Goal: Task Accomplishment & Management: Complete application form

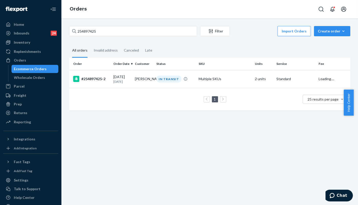
click at [81, 142] on div "254897425 Filter Import Orders Create order Ecommerce order Removal order All o…" at bounding box center [209, 111] width 296 height 187
click at [100, 33] on input "254897425" at bounding box center [133, 31] width 128 height 10
click at [87, 76] on div "#254897425-2" at bounding box center [91, 79] width 36 height 6
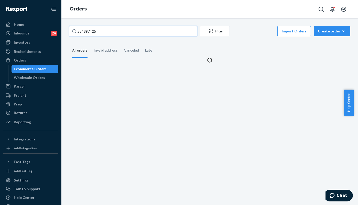
click at [111, 31] on input "254897425" at bounding box center [133, 31] width 128 height 10
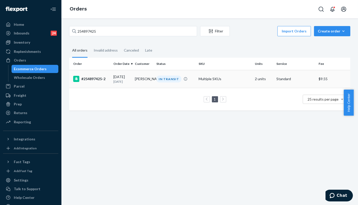
click at [89, 79] on div "#254897425-2" at bounding box center [91, 79] width 36 height 6
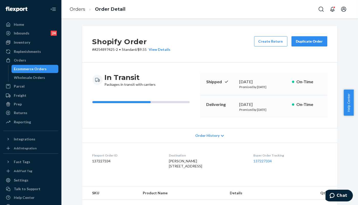
click at [112, 131] on div "Order History" at bounding box center [209, 135] width 255 height 15
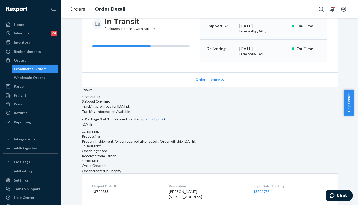
scroll to position [28, 0]
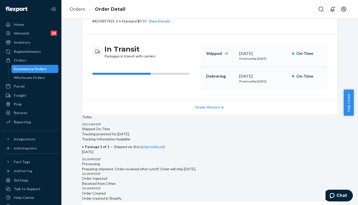
click at [212, 106] on span "Order History" at bounding box center [207, 107] width 24 height 5
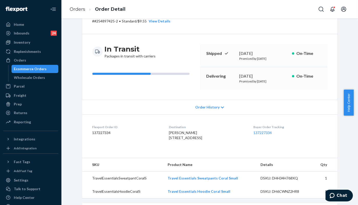
drag, startPoint x: 262, startPoint y: 131, endPoint x: 232, endPoint y: 131, distance: 29.7
click at [232, 131] on div "[PERSON_NAME] [STREET_ADDRESS]" at bounding box center [207, 135] width 76 height 10
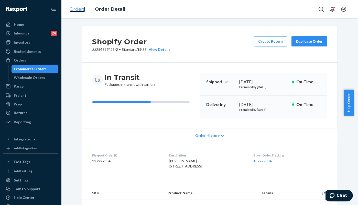
click at [76, 9] on link "Orders" at bounding box center [78, 9] width 16 height 6
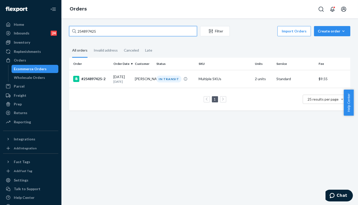
drag, startPoint x: 98, startPoint y: 30, endPoint x: 106, endPoint y: 30, distance: 8.2
click at [69, 30] on div "254897425 Filter Import Orders Create order Ecommerce order Removal order All o…" at bounding box center [209, 71] width 289 height 90
paste input "5221965"
type input "255221965"
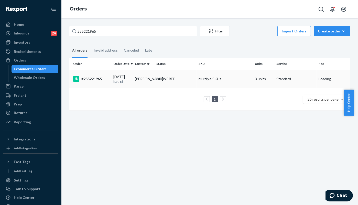
click at [93, 80] on div "#255221965" at bounding box center [91, 79] width 36 height 6
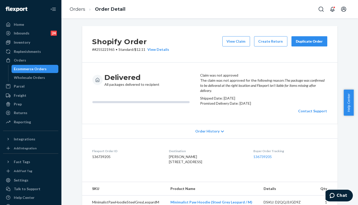
click at [101, 160] on dd "136739205" at bounding box center [126, 156] width 68 height 5
copy dd "136739205"
drag, startPoint x: 335, startPoint y: 195, endPoint x: 654, endPoint y: 378, distance: 367.8
click at [334, 195] on icon "Chat" at bounding box center [331, 195] width 5 height 5
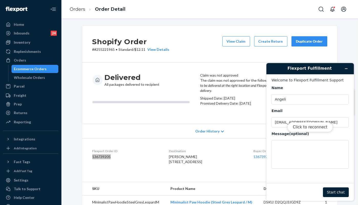
click at [280, 146] on div "Click to reconnect" at bounding box center [309, 132] width 87 height 138
click at [311, 127] on button "Click to reconnect" at bounding box center [309, 127] width 45 height 10
click at [300, 149] on textarea "Message (optional)" at bounding box center [309, 154] width 77 height 29
paste textarea "136739205"
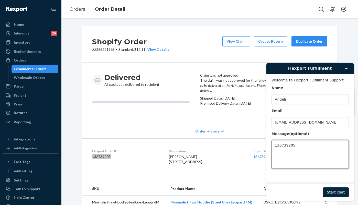
type textarea "136739205"
click at [337, 195] on button "Start chat" at bounding box center [335, 192] width 26 height 10
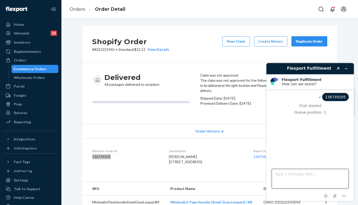
click at [298, 176] on textarea "Type a message here..." at bounding box center [309, 178] width 77 height 19
type textarea "Hi there,"
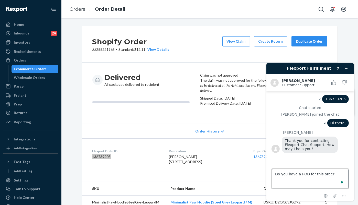
paste textarea "136739205"
type textarea "Do you have a POD for this order 136739205"
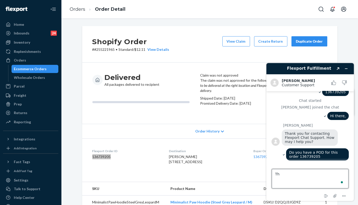
type textarea "T"
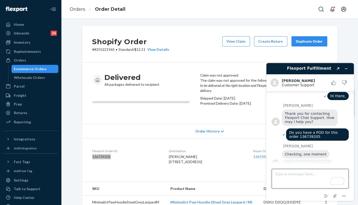
scroll to position [37, 0]
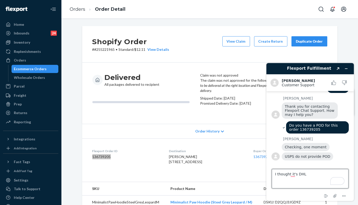
drag, startPoint x: 289, startPoint y: 176, endPoint x: 320, endPoint y: 173, distance: 30.3
click at [320, 173] on textarea "I thought it's DHL" at bounding box center [309, 178] width 77 height 19
type textarea "I thought the carrier is DHL"
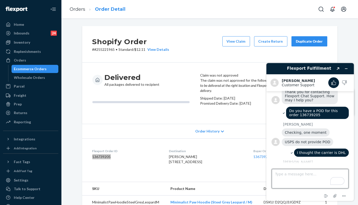
scroll to position [135, 0]
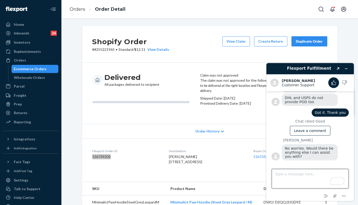
click at [296, 177] on textarea "Type a message here..." at bounding box center [309, 178] width 77 height 19
type textarea "All good. Thank you"
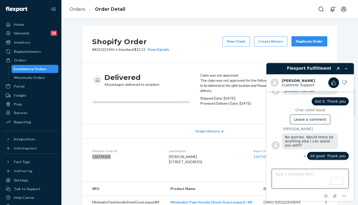
scroll to position [147, 0]
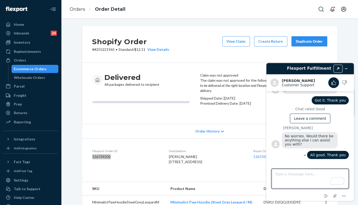
click at [338, 69] on icon "Created with Sketch." at bounding box center [337, 68] width 3 height 3
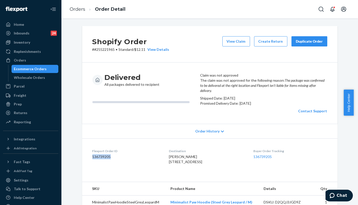
drag, startPoint x: 176, startPoint y: 82, endPoint x: 163, endPoint y: 83, distance: 12.6
click at [176, 82] on div "Delivered All packages delivered to recipient" at bounding box center [144, 80] width 104 height 14
click at [77, 12] on li "Orders" at bounding box center [78, 9] width 16 height 7
click at [80, 9] on link "Orders" at bounding box center [78, 9] width 16 height 6
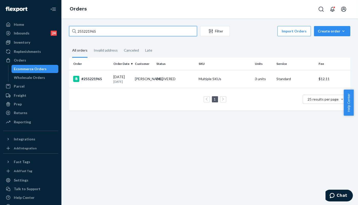
drag, startPoint x: 100, startPoint y: 30, endPoint x: 66, endPoint y: 30, distance: 34.3
click at [66, 30] on div "255221965 Filter Import Orders Create order Ecommerce order Removal order All o…" at bounding box center [209, 71] width 289 height 90
paste input "326541"
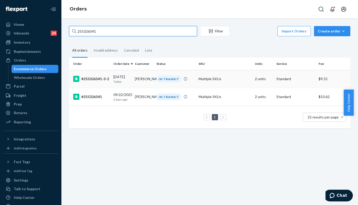
type input "255326541"
click at [92, 77] on div "#255326541-3-2" at bounding box center [91, 79] width 36 height 6
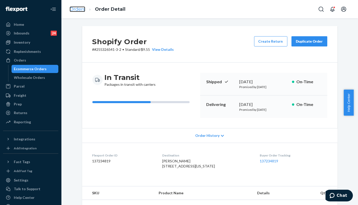
click at [75, 10] on link "Orders" at bounding box center [78, 9] width 16 height 6
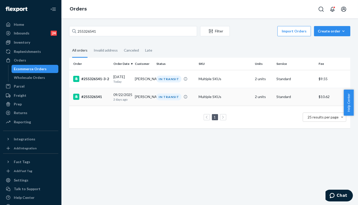
click at [94, 97] on div "#255326541" at bounding box center [91, 97] width 36 height 6
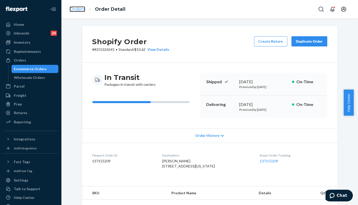
click at [76, 11] on link "Orders" at bounding box center [78, 9] width 16 height 6
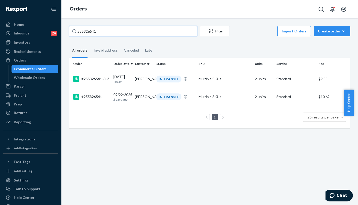
drag, startPoint x: 102, startPoint y: 30, endPoint x: 70, endPoint y: 31, distance: 32.7
click at [70, 31] on input "255326541" at bounding box center [133, 31] width 128 height 10
paste input "225400"
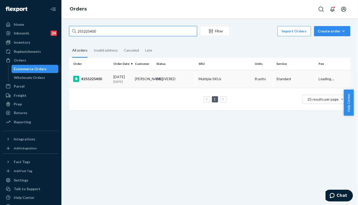
type input "255225400"
click at [88, 79] on div "#255225400" at bounding box center [91, 79] width 36 height 6
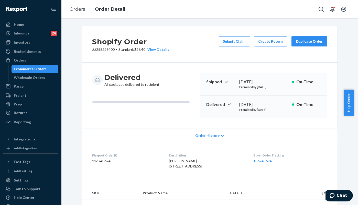
click at [120, 147] on dl "Flexport Order ID 136748674 Destination [PERSON_NAME] [STREET_ADDRESS] US Buyer…" at bounding box center [209, 162] width 255 height 38
click at [74, 9] on link "Orders" at bounding box center [78, 9] width 16 height 6
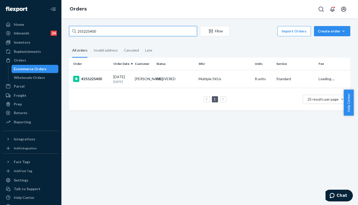
drag, startPoint x: 99, startPoint y: 29, endPoint x: 75, endPoint y: 29, distance: 23.8
click at [70, 29] on input "255225400" at bounding box center [133, 31] width 128 height 10
paste input "text"
type input "255225400"
click at [92, 73] on td "#255225400" at bounding box center [90, 79] width 42 height 18
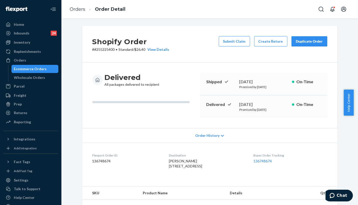
click at [101, 137] on div "Order History" at bounding box center [209, 135] width 255 height 15
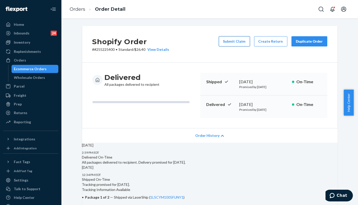
click at [237, 41] on button "Submit Claim" at bounding box center [234, 41] width 31 height 10
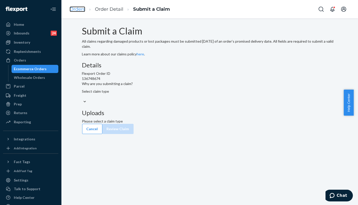
click at [71, 8] on link "Orders" at bounding box center [78, 9] width 16 height 6
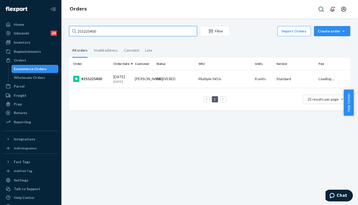
drag, startPoint x: 109, startPoint y: 29, endPoint x: 64, endPoint y: 29, distance: 45.0
click at [64, 29] on div "255225400 Filter Import Orders Create order Ecommerce order Removal order All o…" at bounding box center [209, 111] width 296 height 187
paste input "87284"
type input "255287284"
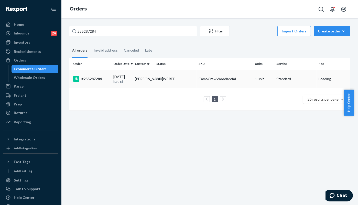
click at [93, 78] on div "#255287284" at bounding box center [91, 79] width 36 height 6
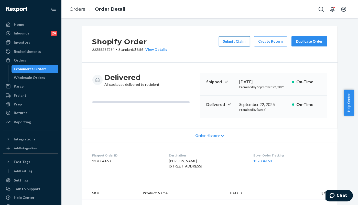
click at [228, 43] on button "Submit Claim" at bounding box center [234, 41] width 31 height 10
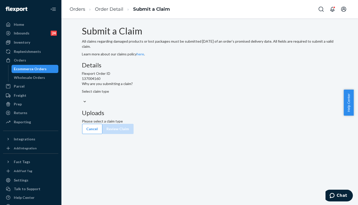
click at [173, 105] on div "Select claim type" at bounding box center [209, 97] width 255 height 16
click at [83, 99] on input "Why are you submitting a claim? Select claim type" at bounding box center [82, 96] width 1 height 5
